Goal: Task Accomplishment & Management: Manage account settings

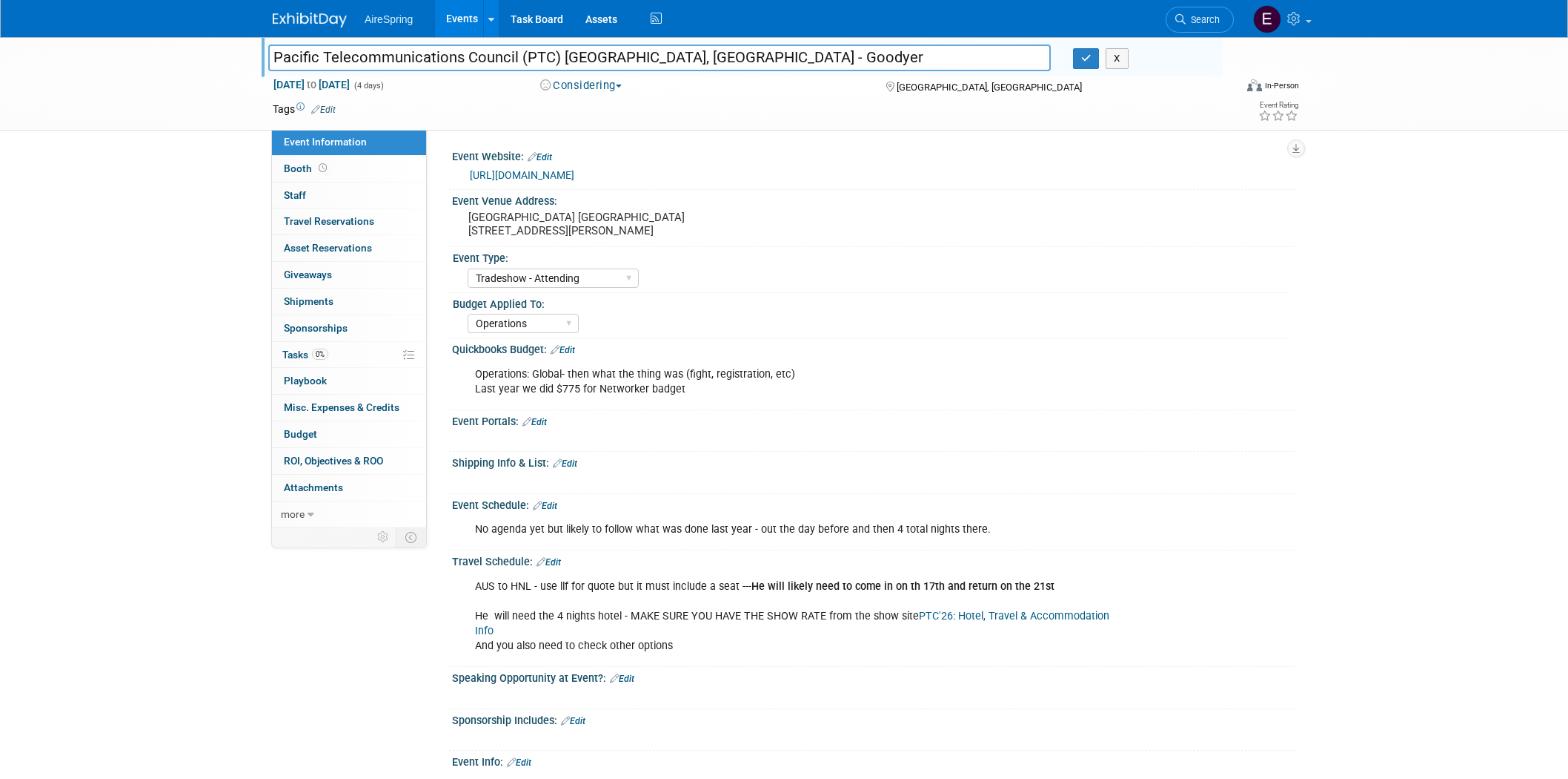
select select "Tradeshow - Attending"
select select "Operations"
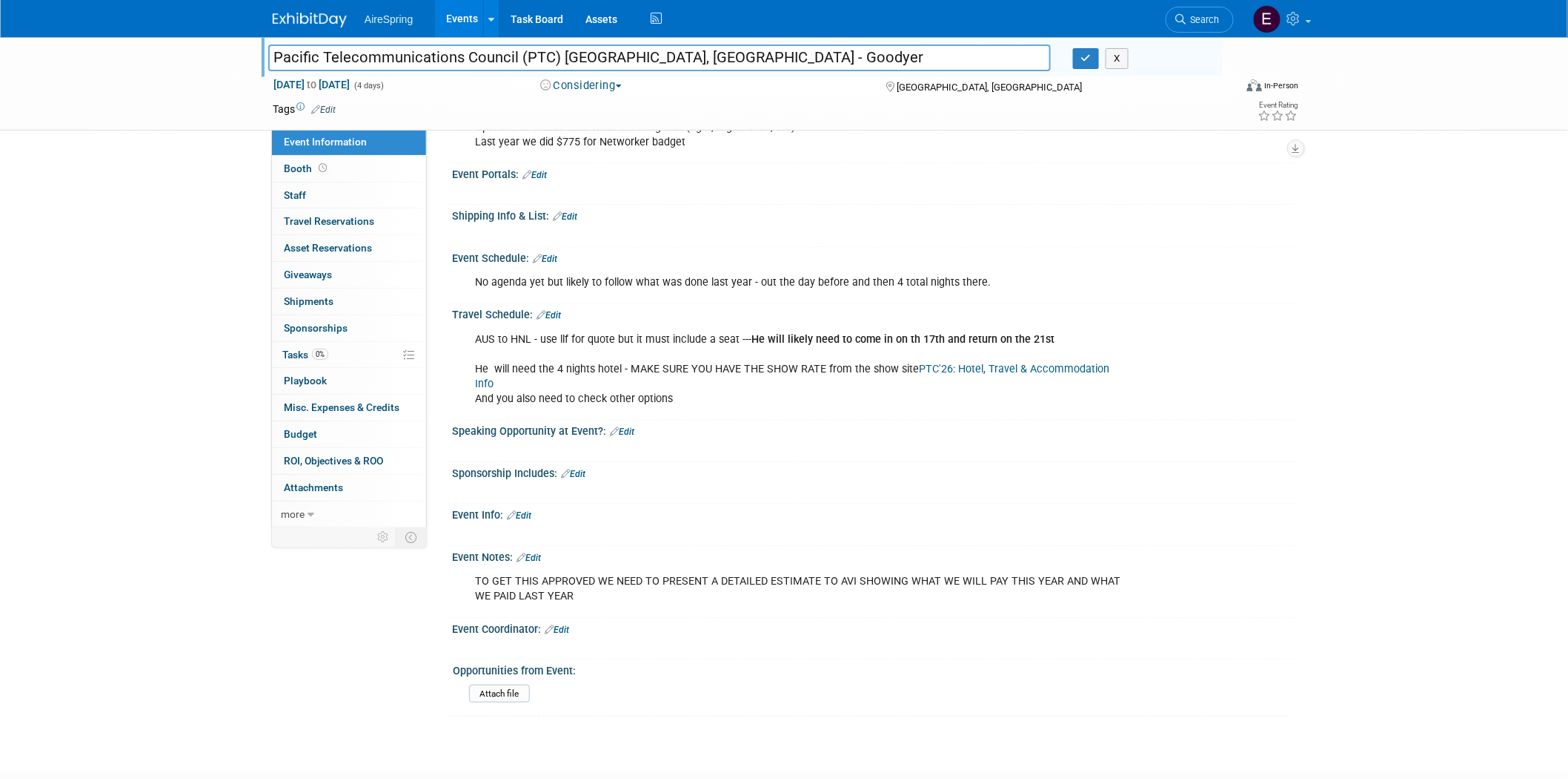
click at [791, 163] on div "Event Portals: Edit" at bounding box center [873, 173] width 843 height 20
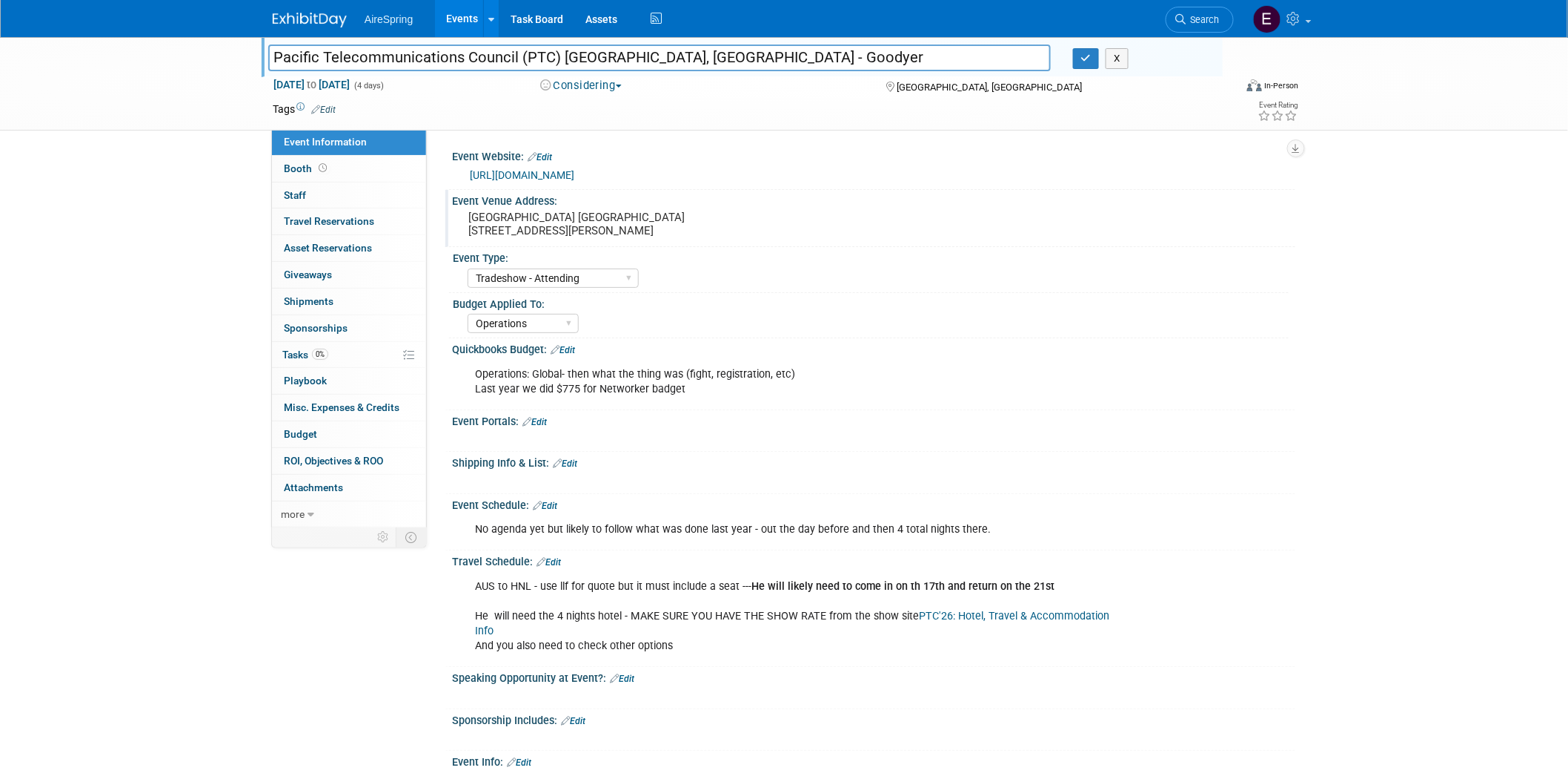
drag, startPoint x: 463, startPoint y: 213, endPoint x: 705, endPoint y: 227, distance: 242.4
click at [705, 227] on div "[GEOGRAPHIC_DATA] [GEOGRAPHIC_DATA] [STREET_ADDRESS][PERSON_NAME]" at bounding box center [628, 224] width 329 height 34
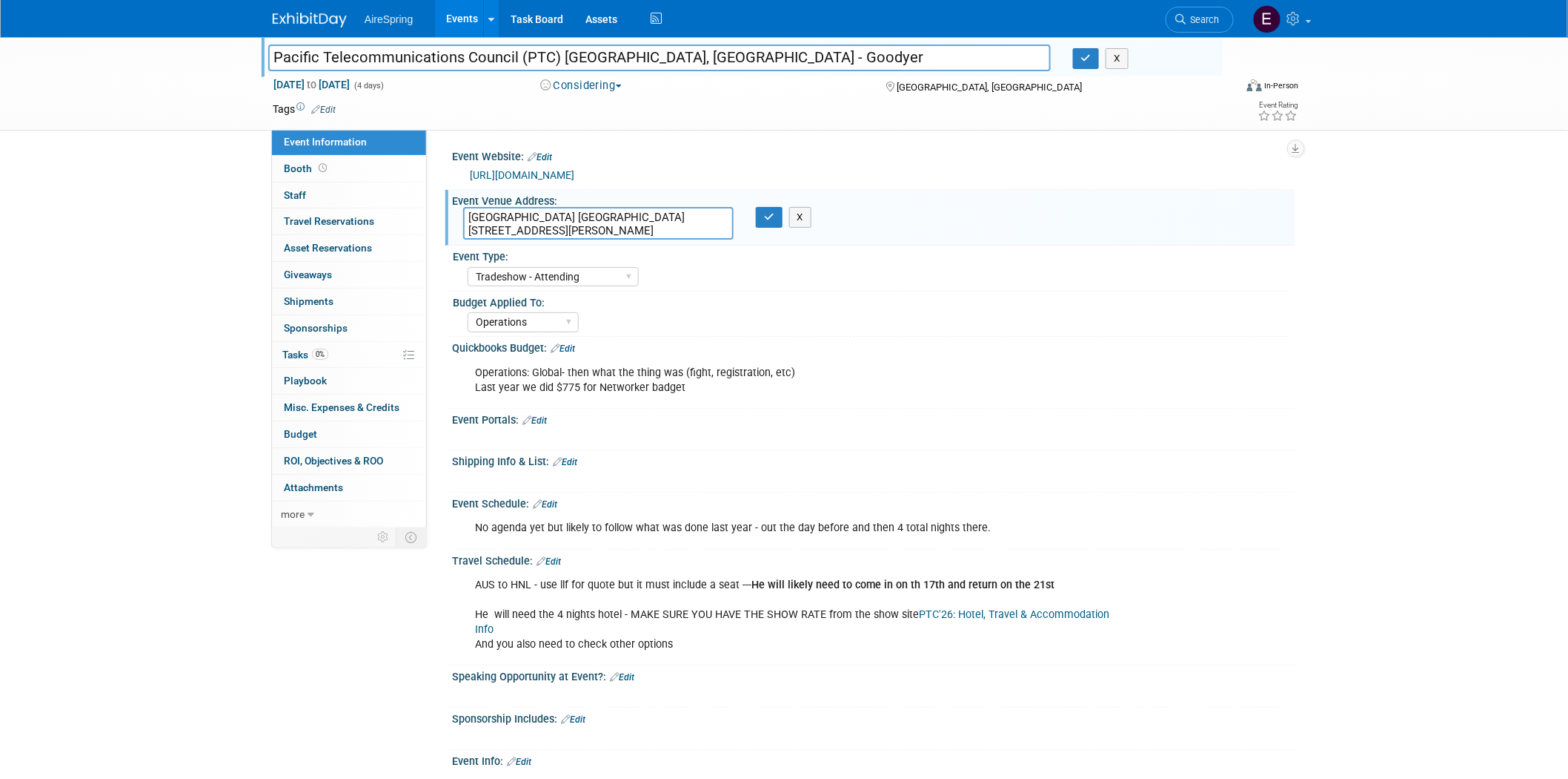
drag, startPoint x: 464, startPoint y: 215, endPoint x: 695, endPoint y: 226, distance: 231.3
click at [695, 226] on textarea "[GEOGRAPHIC_DATA] [GEOGRAPHIC_DATA] [STREET_ADDRESS][PERSON_NAME]" at bounding box center [599, 223] width 270 height 32
click at [687, 268] on div "AireSpring Event AireSpring Internal Partner Event Training Tradeshow - Exhibit…" at bounding box center [879, 275] width 822 height 24
drag, startPoint x: 468, startPoint y: 226, endPoint x: 630, endPoint y: 240, distance: 162.6
click at [628, 235] on textarea "[GEOGRAPHIC_DATA] [GEOGRAPHIC_DATA] [STREET_ADDRESS][PERSON_NAME]" at bounding box center [599, 223] width 270 height 32
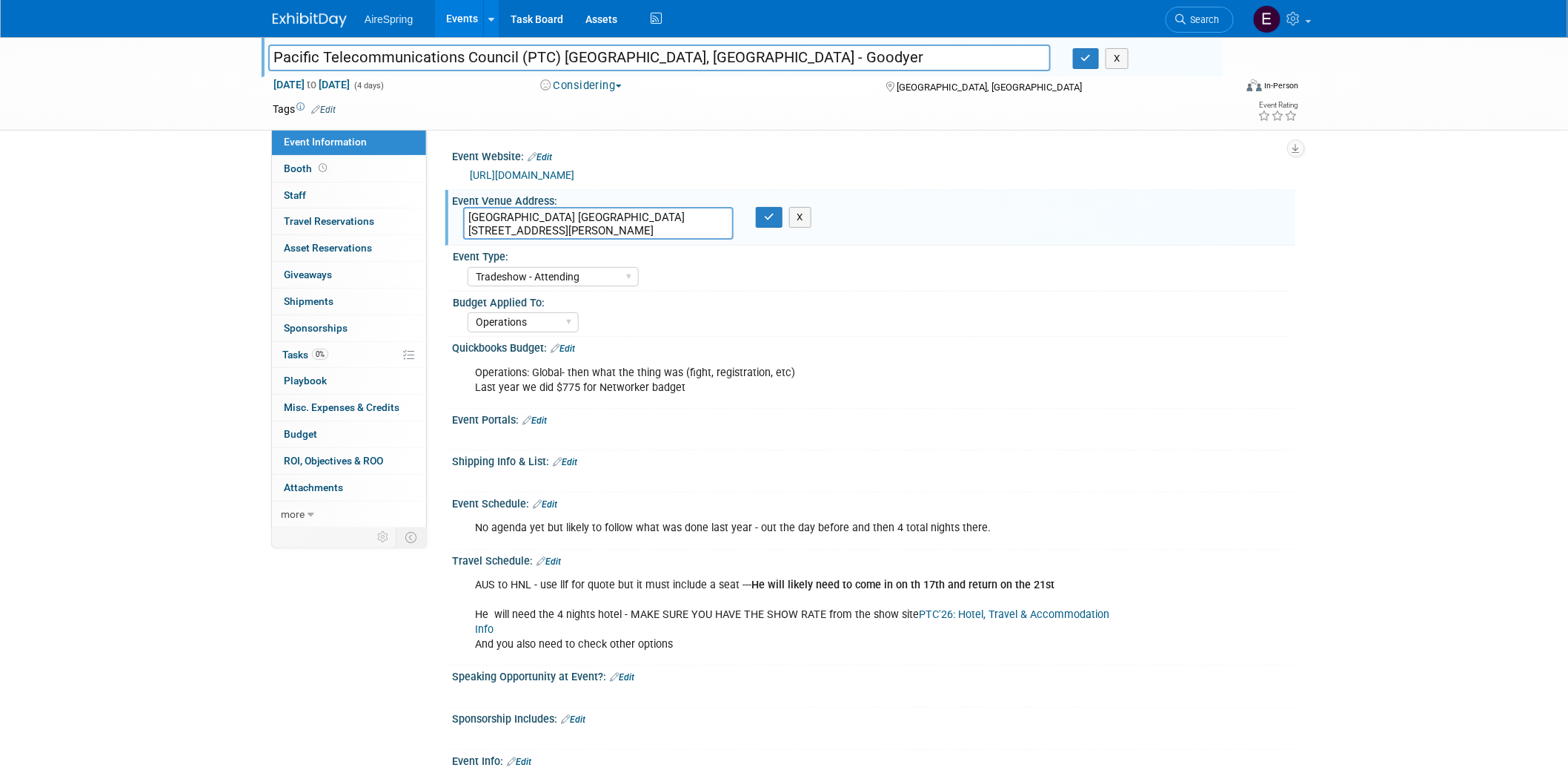
drag, startPoint x: 465, startPoint y: 213, endPoint x: 690, endPoint y: 211, distance: 225.0
click at [690, 211] on textarea "[GEOGRAPHIC_DATA] [GEOGRAPHIC_DATA] [STREET_ADDRESS][PERSON_NAME]" at bounding box center [599, 223] width 270 height 32
click at [569, 173] on link "[URL][DOMAIN_NAME]" at bounding box center [522, 175] width 105 height 12
click at [584, 127] on div "Pacific Telecommunications Council (PTC) [GEOGRAPHIC_DATA], [GEOGRAPHIC_DATA] -…" at bounding box center [784, 83] width 1045 height 93
drag, startPoint x: 465, startPoint y: 216, endPoint x: 667, endPoint y: 258, distance: 206.3
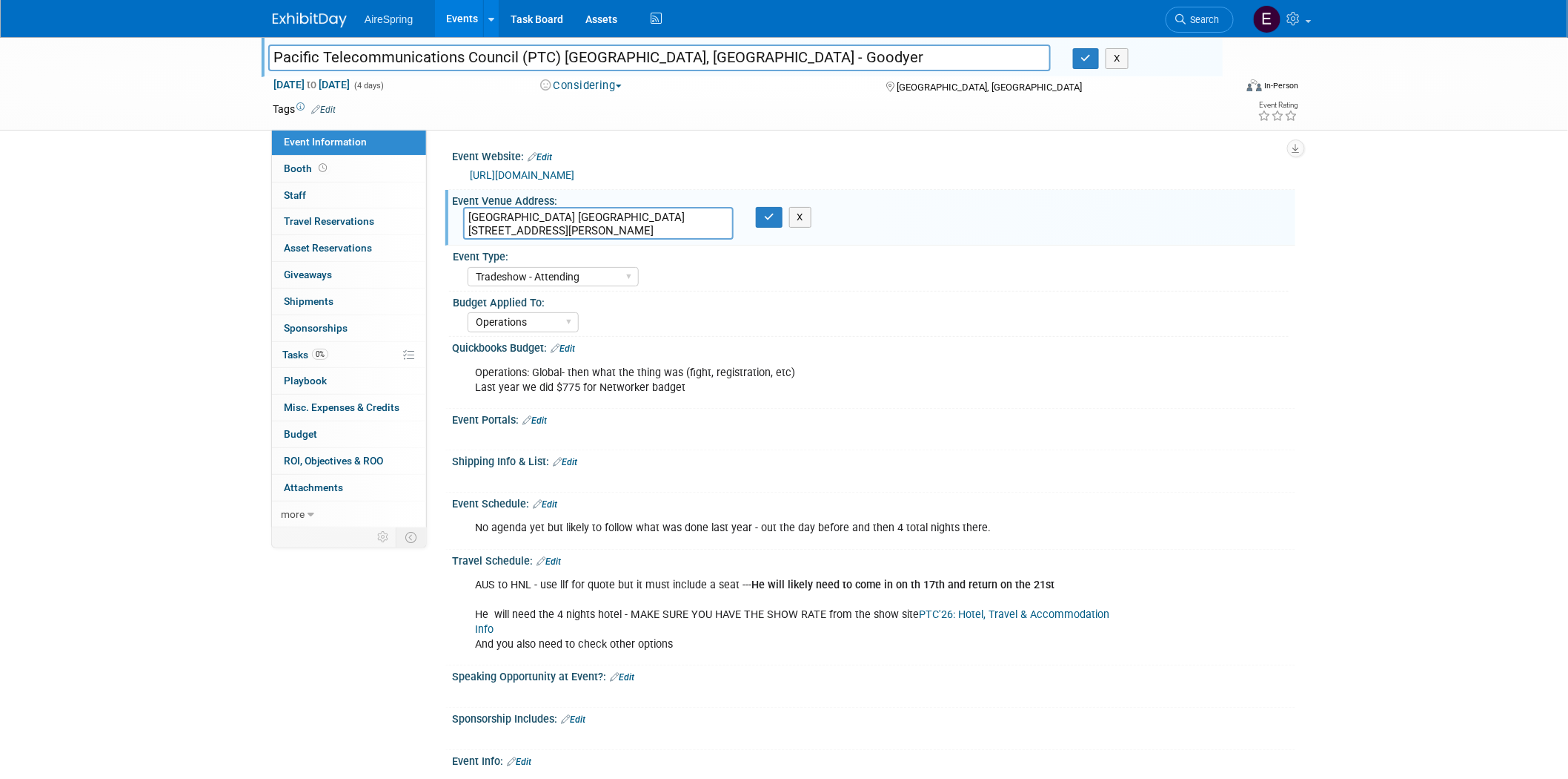
click at [707, 223] on textarea "[GEOGRAPHIC_DATA] [GEOGRAPHIC_DATA] [STREET_ADDRESS][PERSON_NAME]" at bounding box center [599, 223] width 270 height 32
